Goal: Task Accomplishment & Management: Manage account settings

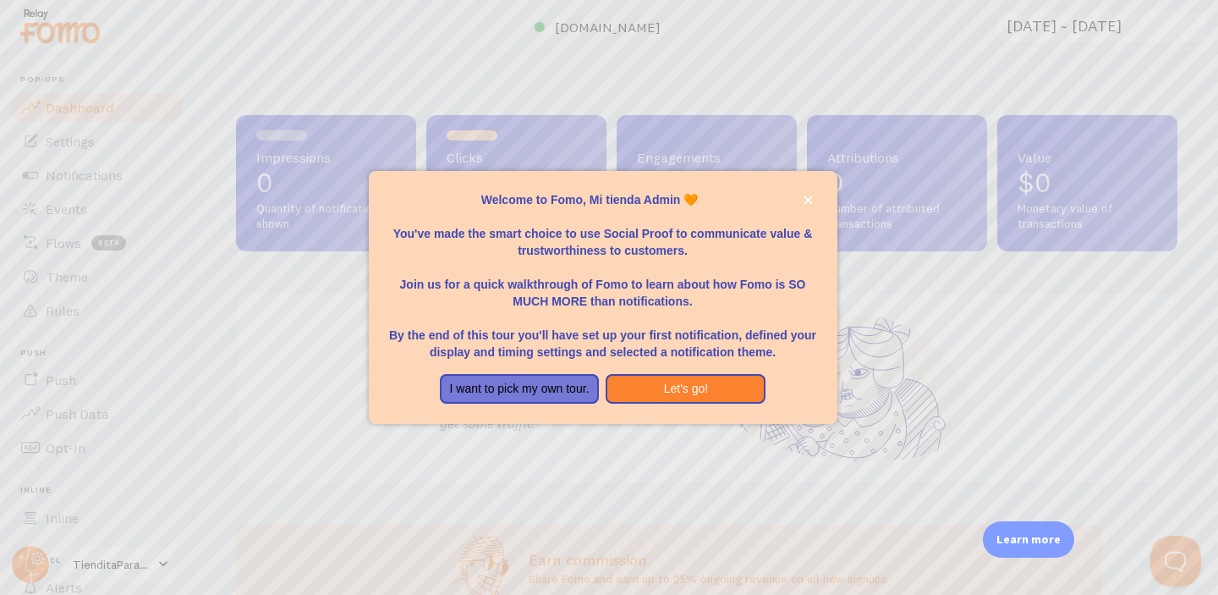
click at [679, 240] on p "You've made the smart choice to use Social Proof to communicate value & trustwo…" at bounding box center [603, 233] width 428 height 51
click at [539, 388] on button "I want to pick my own tour." at bounding box center [520, 389] width 160 height 30
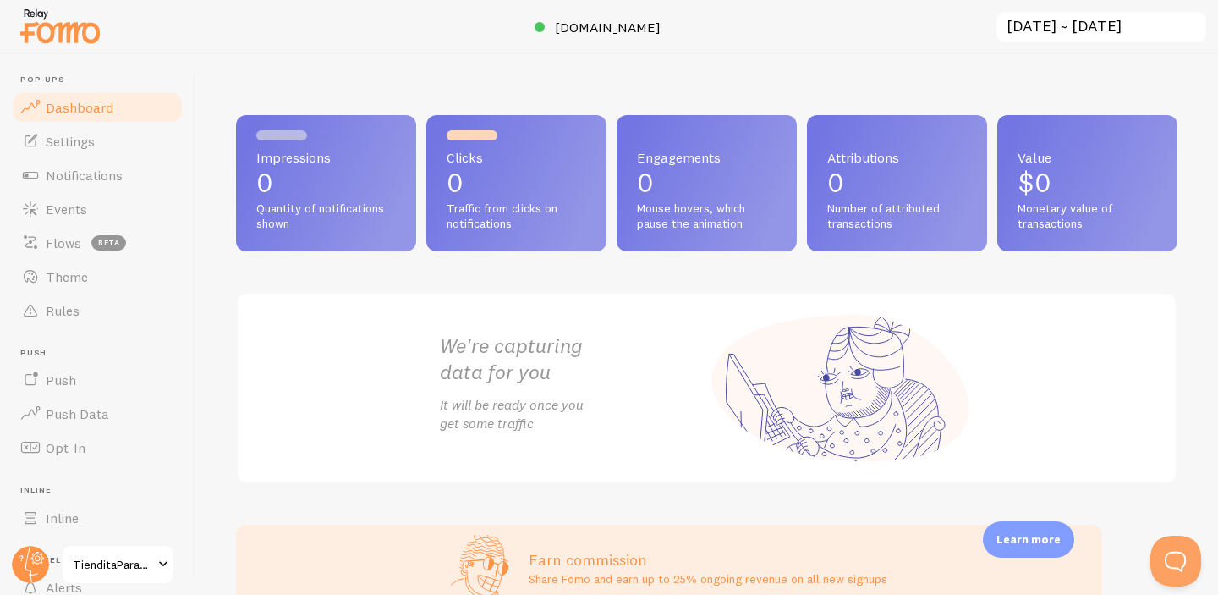
scroll to position [41, 0]
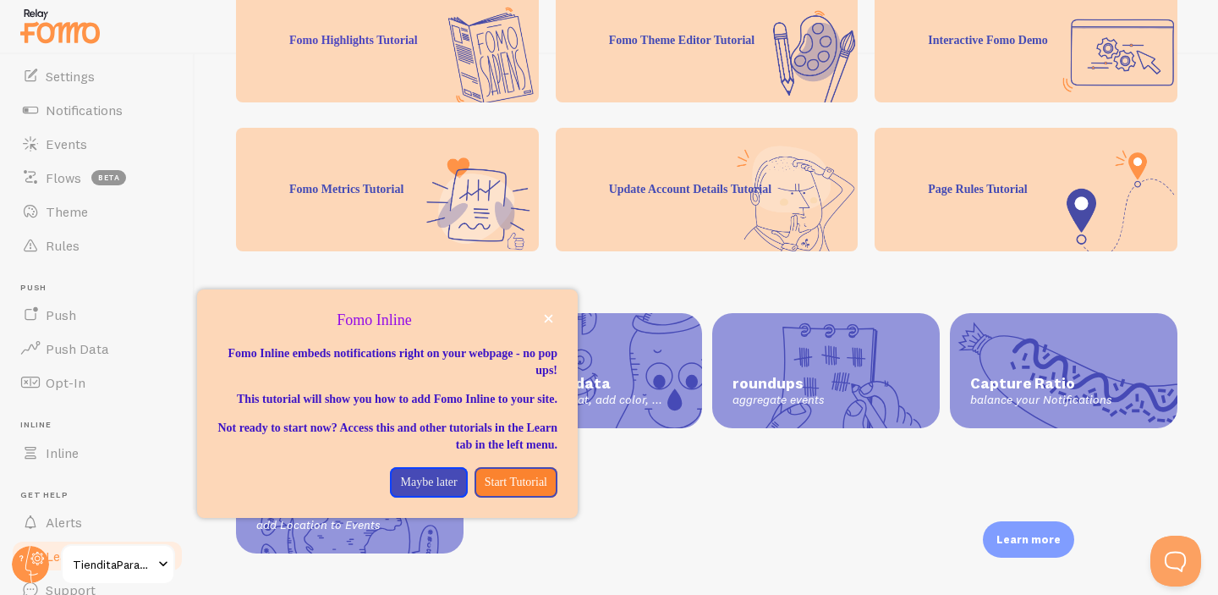
scroll to position [138, 0]
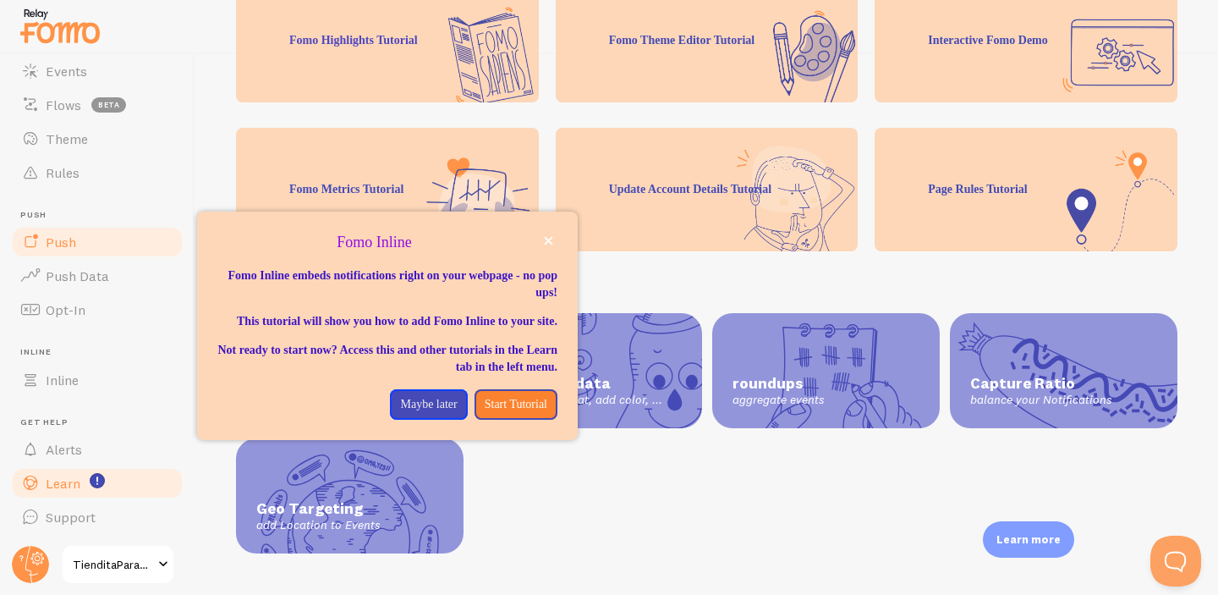
click at [86, 246] on link "Push" at bounding box center [97, 242] width 174 height 34
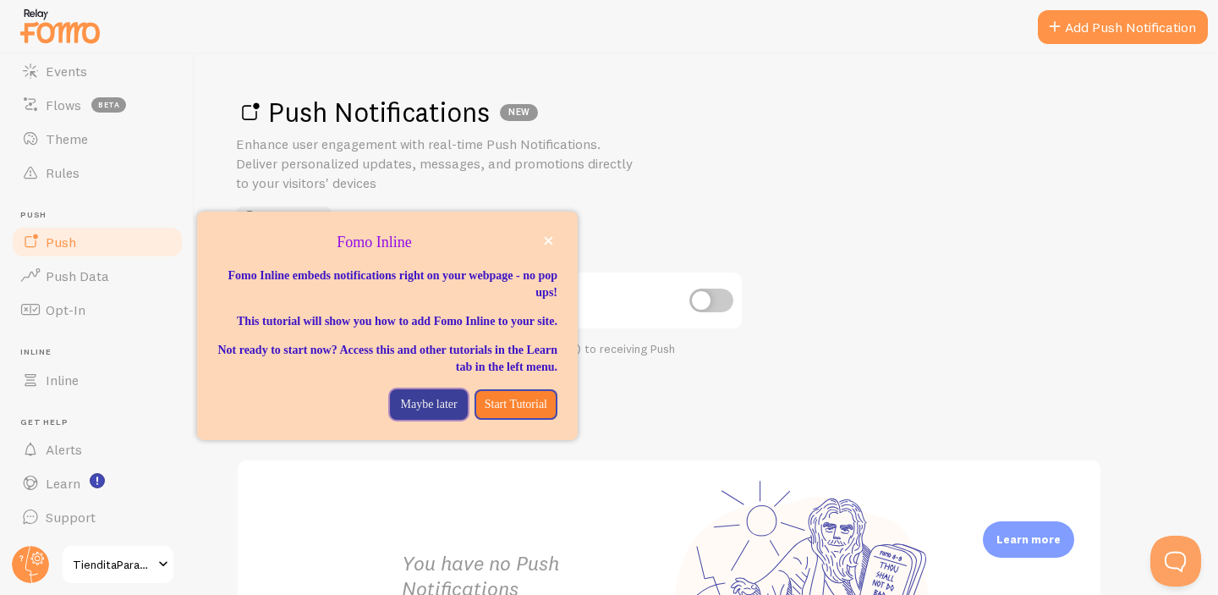
click at [425, 413] on p "Maybe later" at bounding box center [428, 404] width 57 height 17
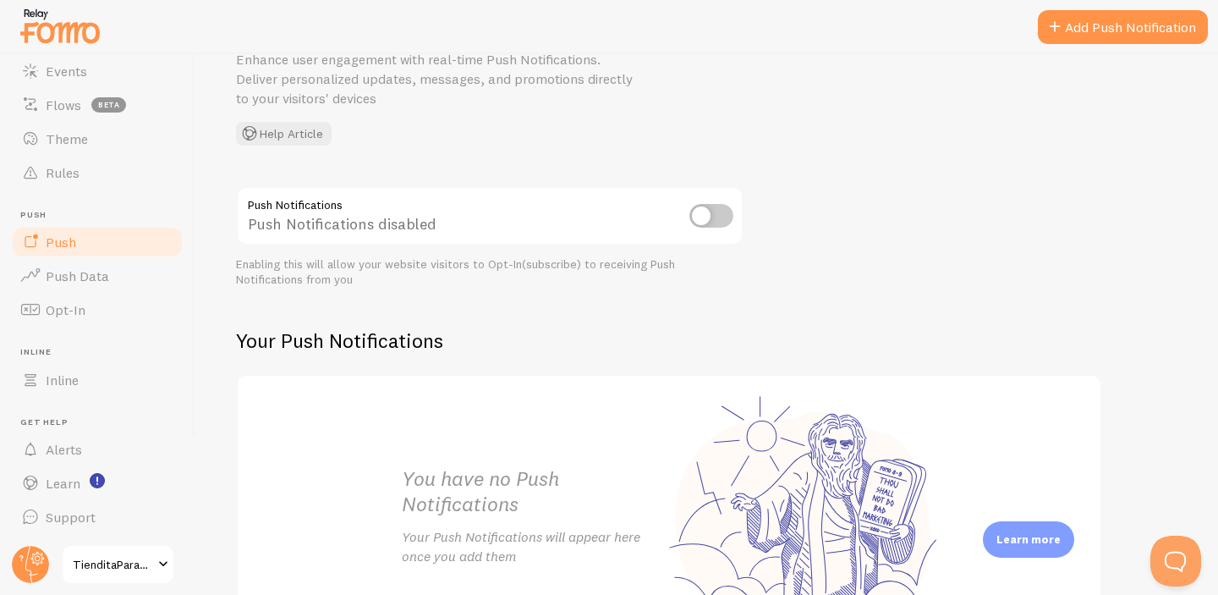
scroll to position [239, 0]
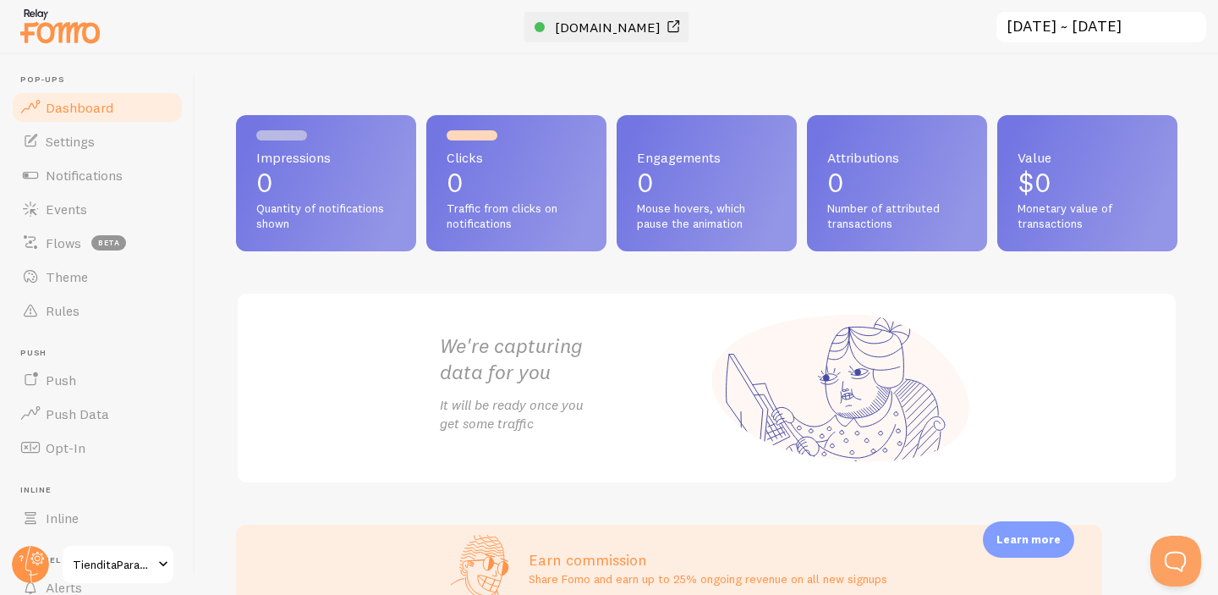
click at [683, 29] on span at bounding box center [673, 27] width 20 height 20
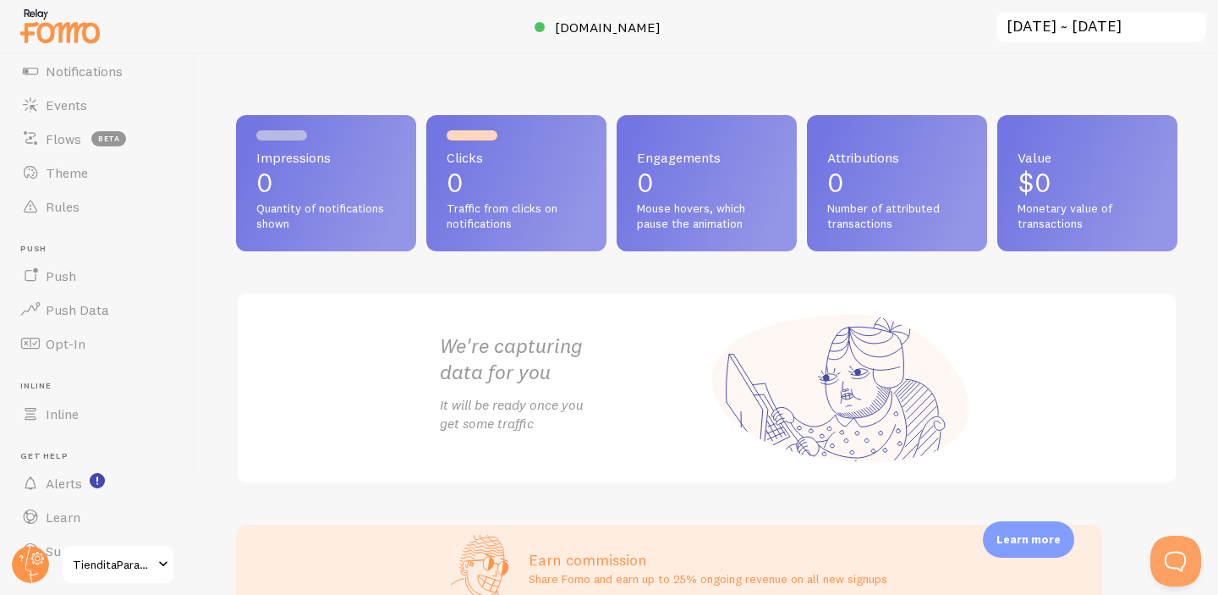
scroll to position [138, 0]
click at [140, 567] on span "TienditaParaTodos" at bounding box center [113, 564] width 80 height 20
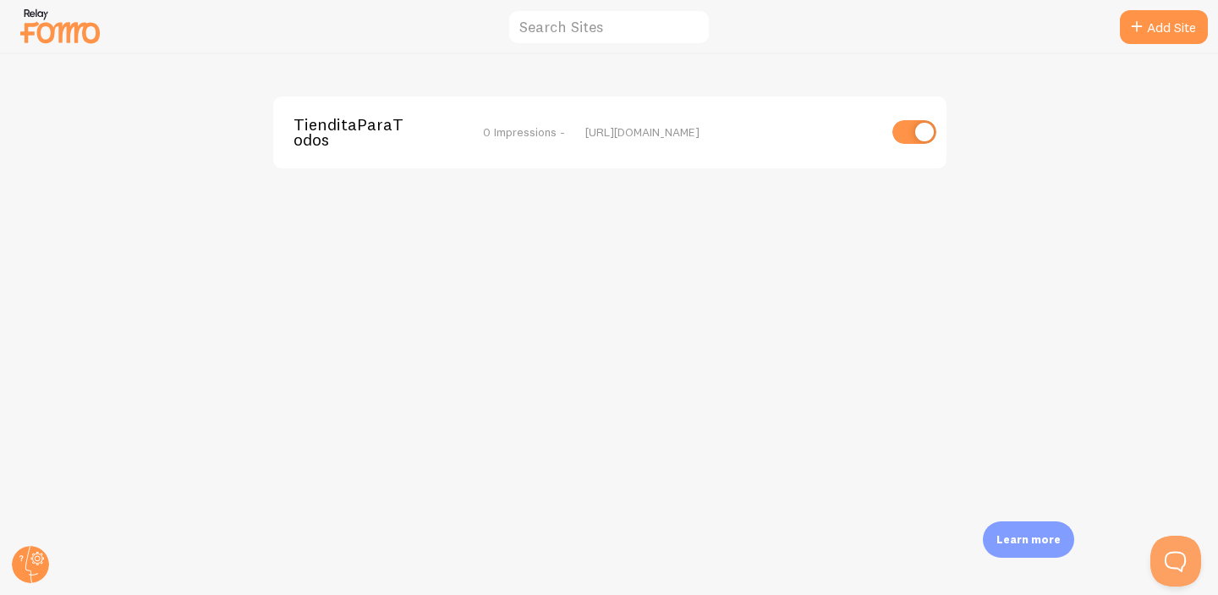
click at [921, 129] on input "checkbox" at bounding box center [914, 132] width 44 height 24
checkbox input "false"
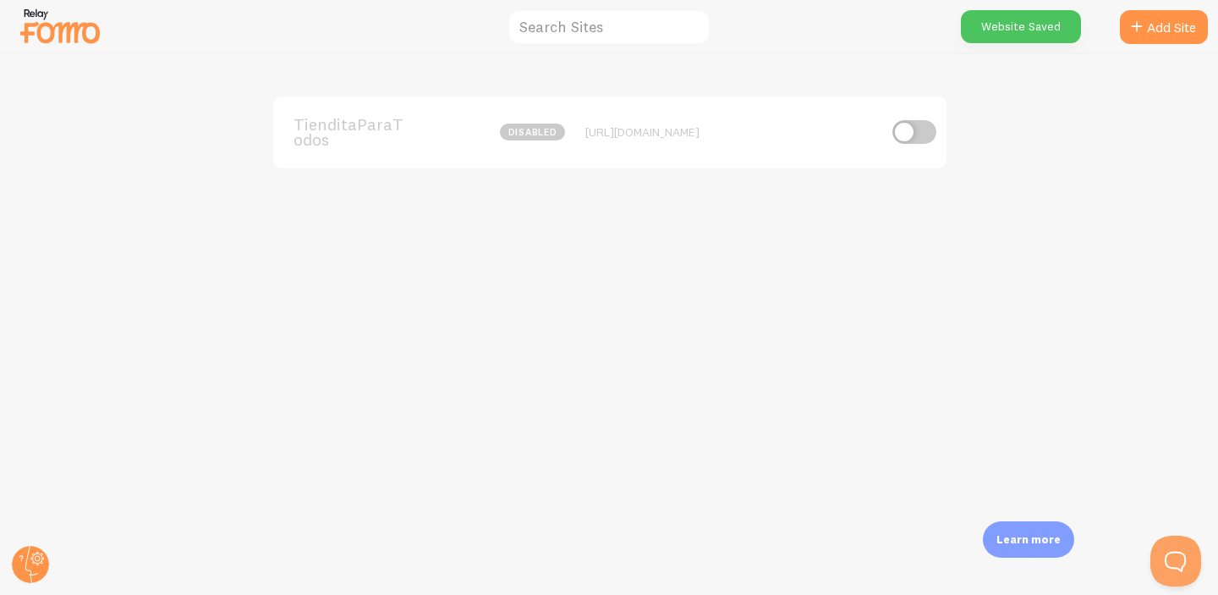
click at [58, 20] on img at bounding box center [60, 25] width 85 height 43
